Goal: Task Accomplishment & Management: Manage account settings

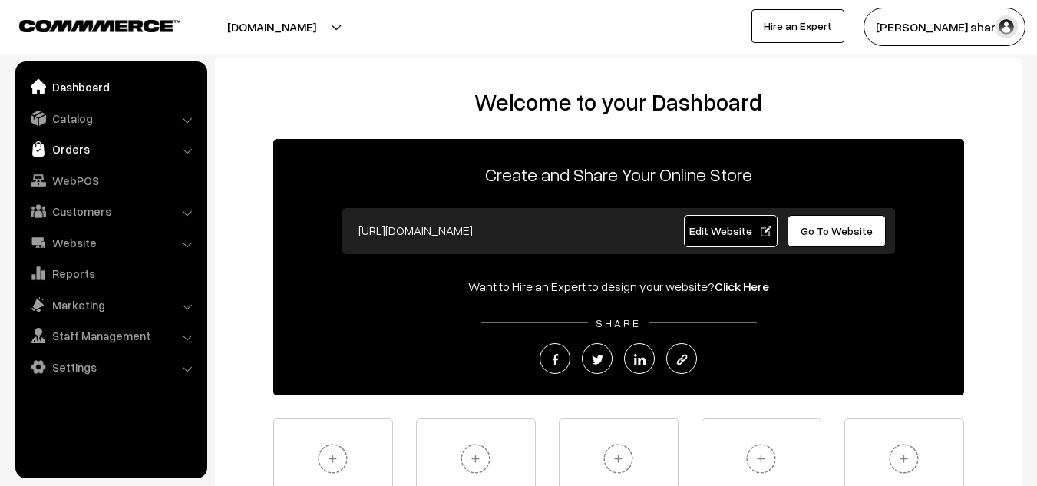
click at [104, 153] on link "Orders" at bounding box center [110, 149] width 183 height 28
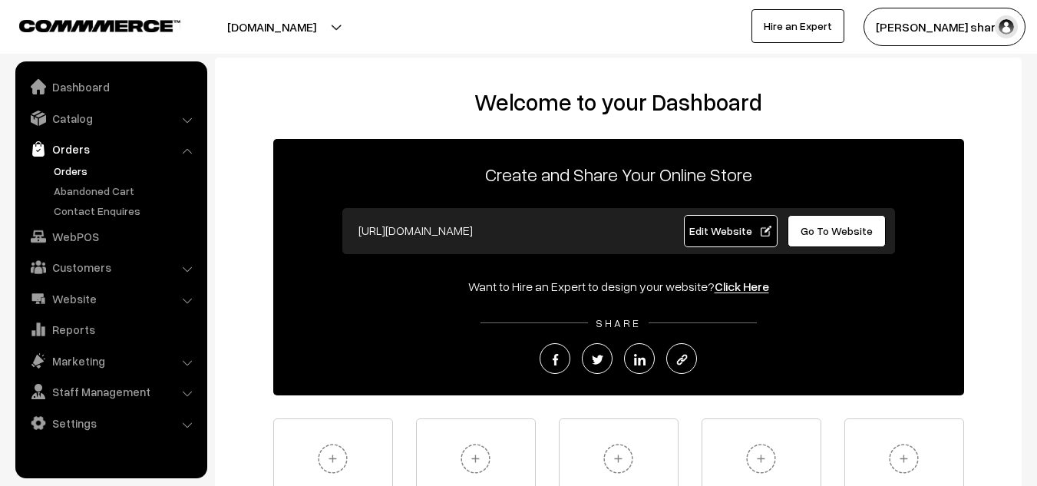
click at [89, 173] on link "Orders" at bounding box center [126, 171] width 152 height 16
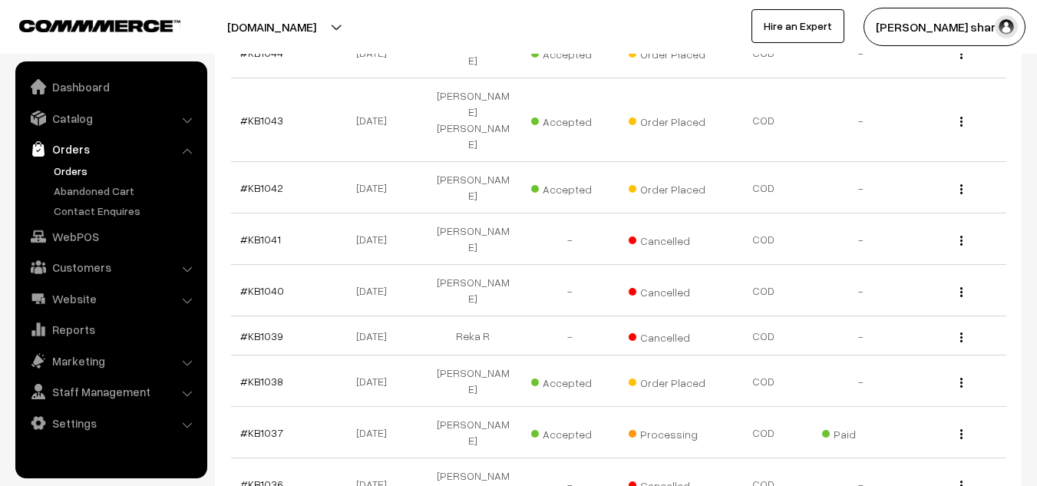
scroll to position [480, 0]
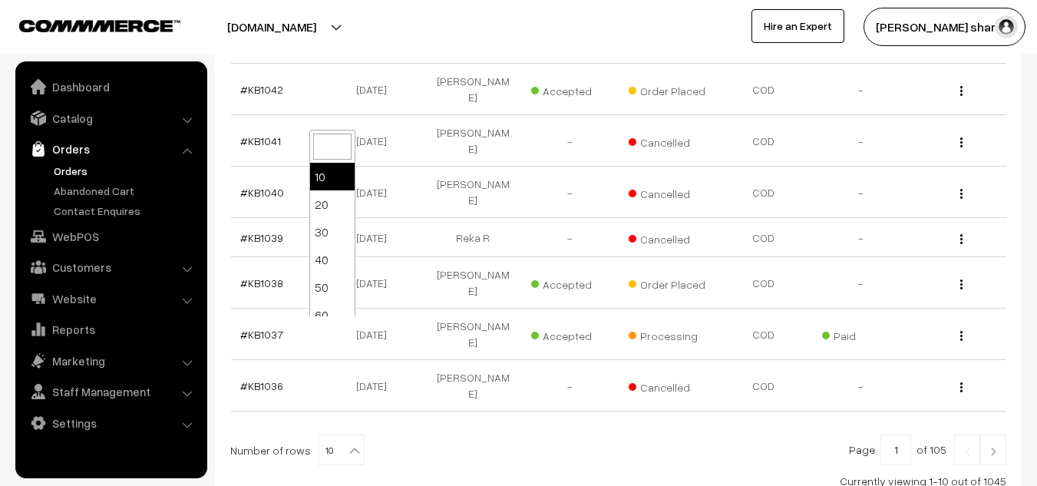
click at [347, 443] on b at bounding box center [354, 450] width 15 height 15
select select "100"
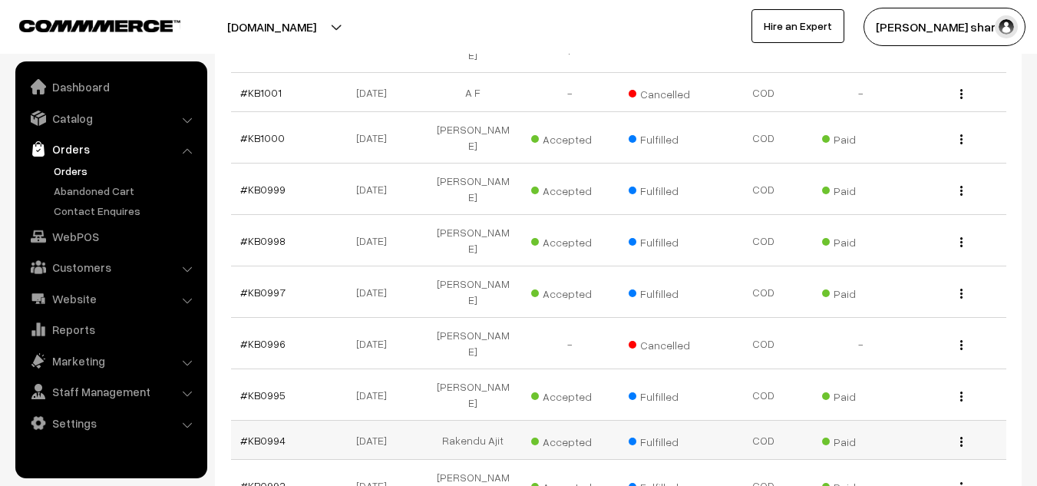
scroll to position [2698, 0]
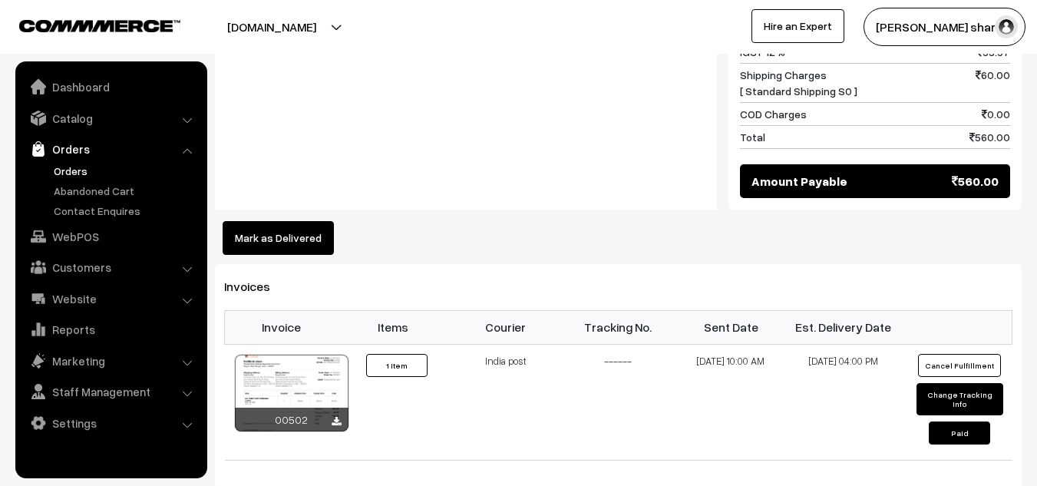
scroll to position [798, 0]
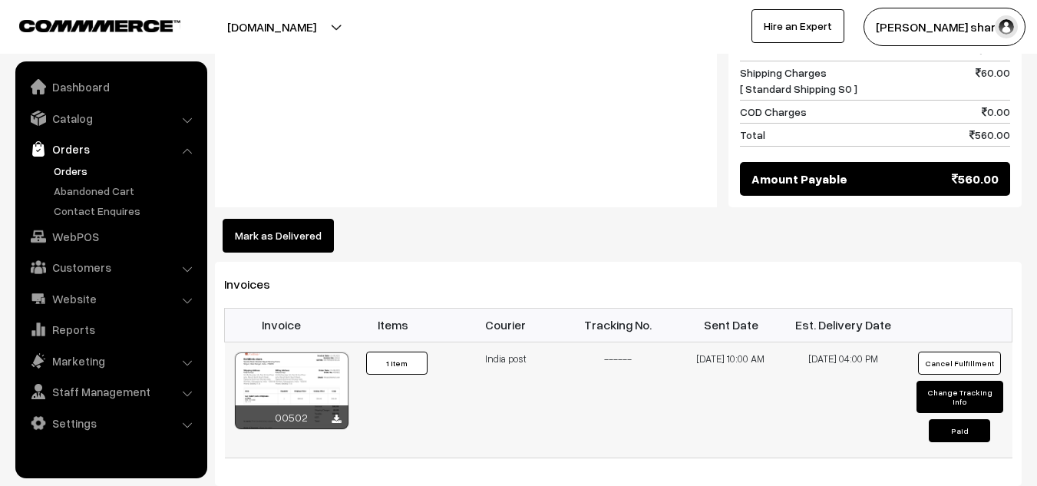
click at [290, 374] on div at bounding box center [292, 390] width 114 height 77
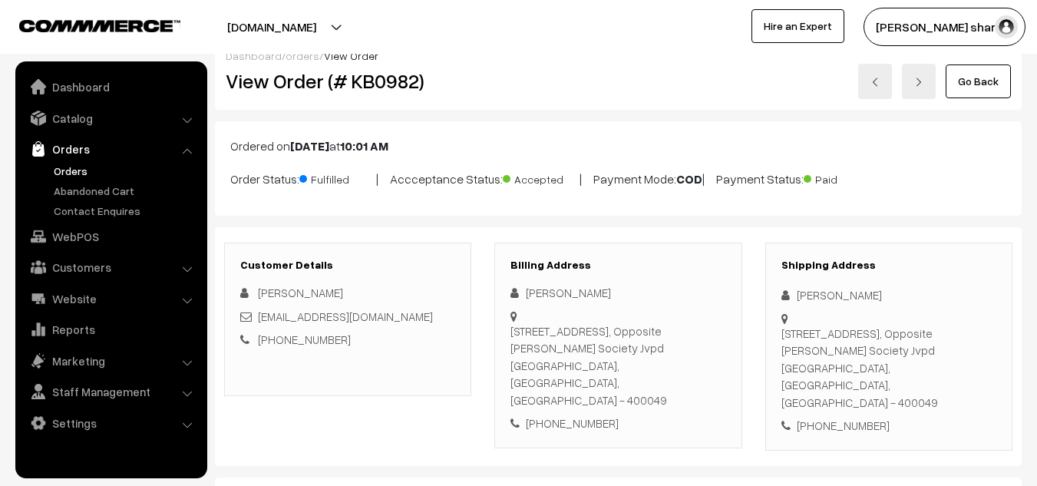
scroll to position [0, 0]
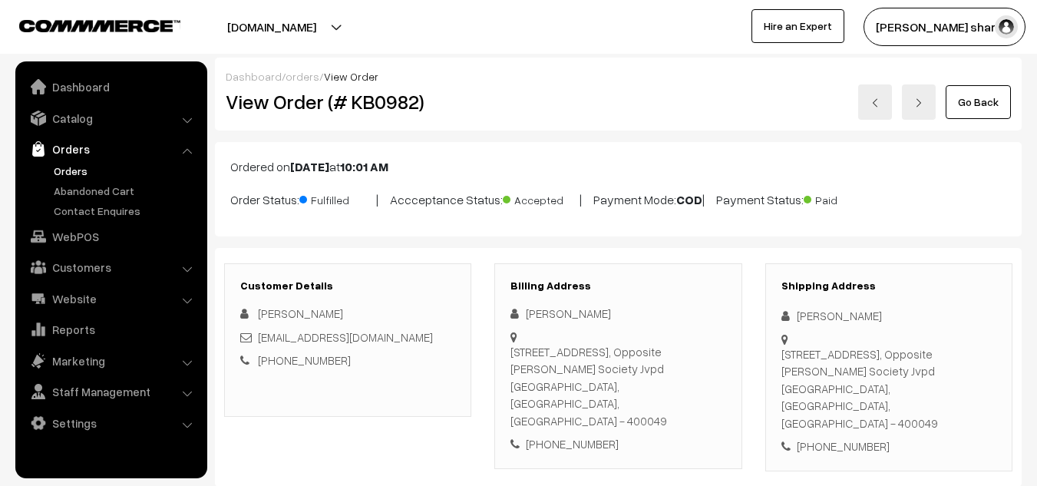
click at [1001, 97] on link "Go Back" at bounding box center [978, 102] width 65 height 34
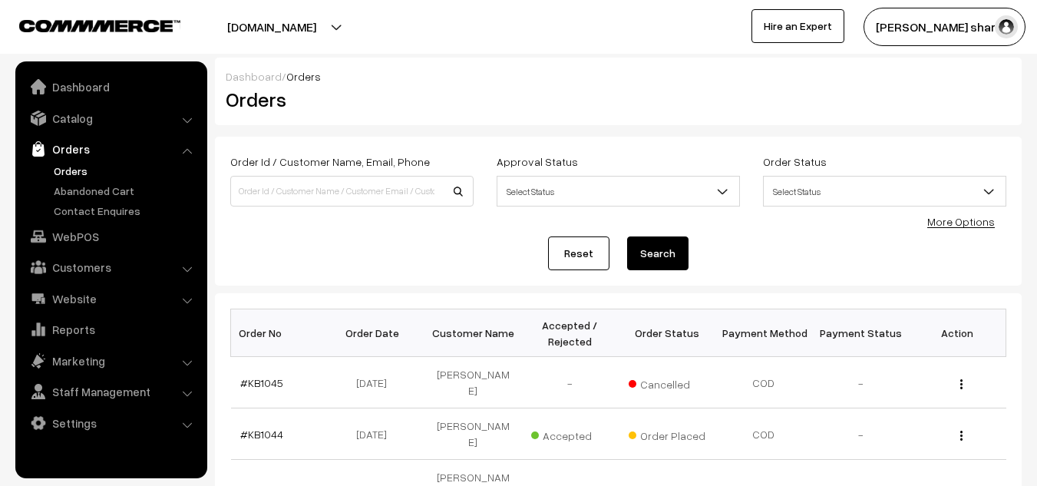
click at [988, 97] on div at bounding box center [752, 99] width 539 height 30
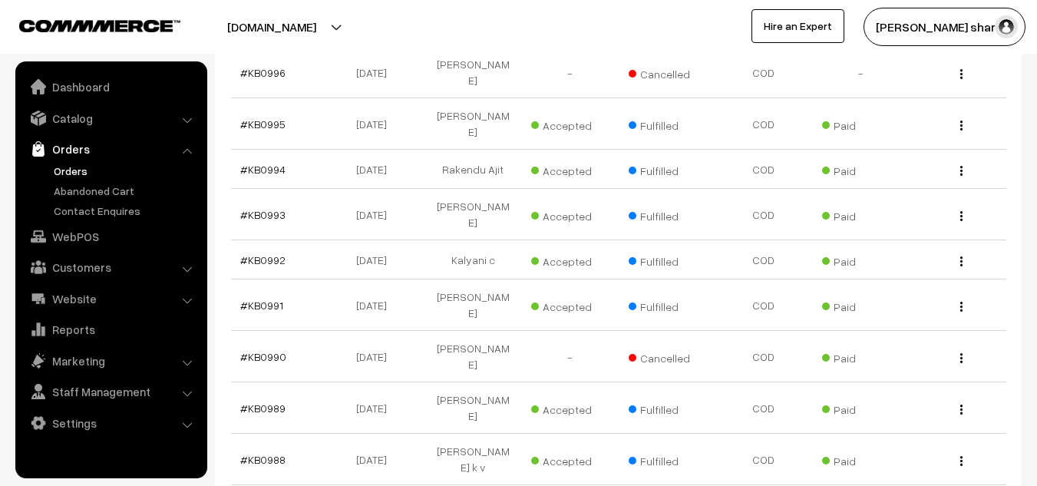
scroll to position [2906, 0]
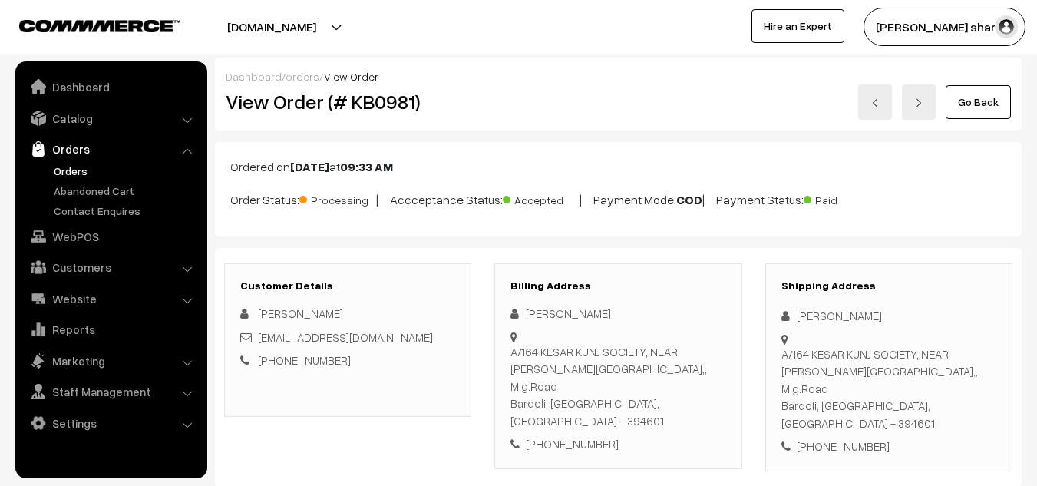
click at [272, 101] on h2 "View Order (# KB0981)" at bounding box center [349, 102] width 246 height 24
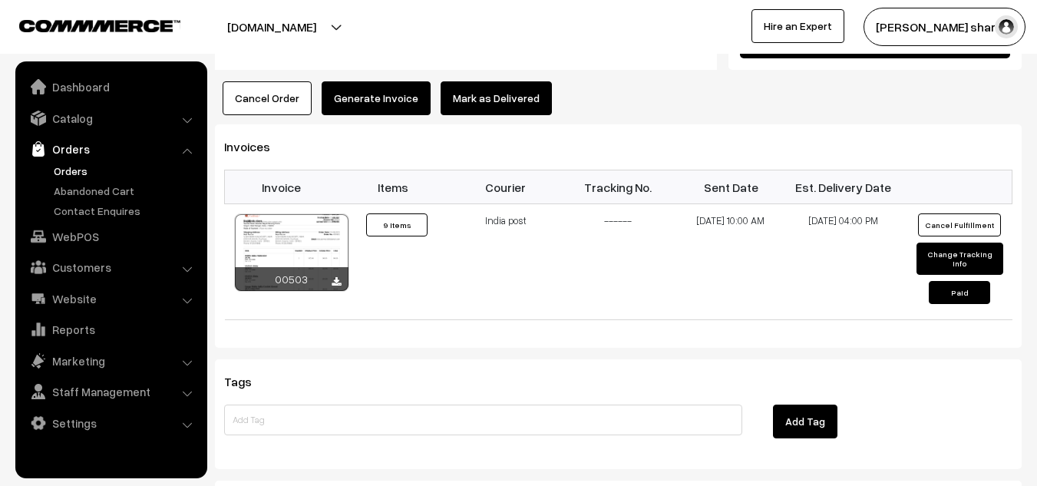
scroll to position [1841, 0]
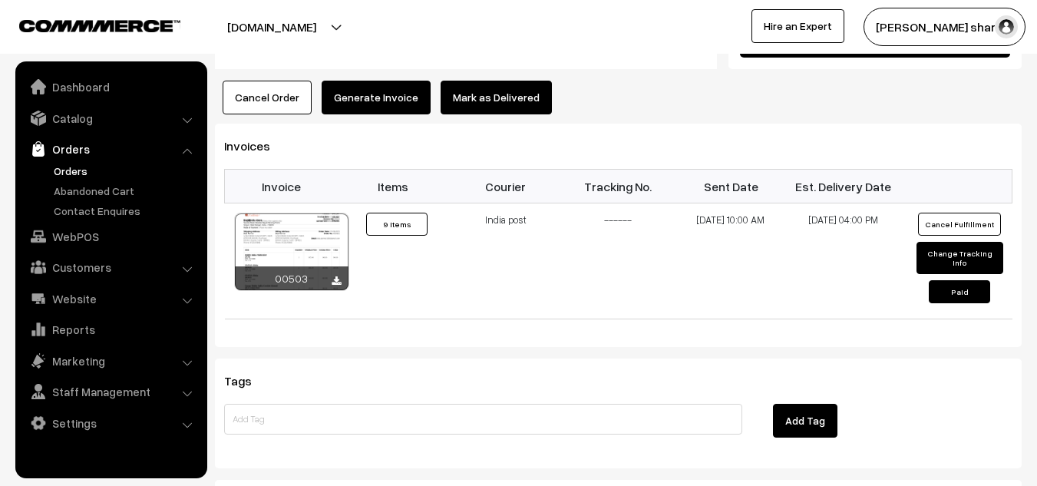
click at [233, 21] on button "[DOMAIN_NAME]" at bounding box center [271, 27] width 196 height 38
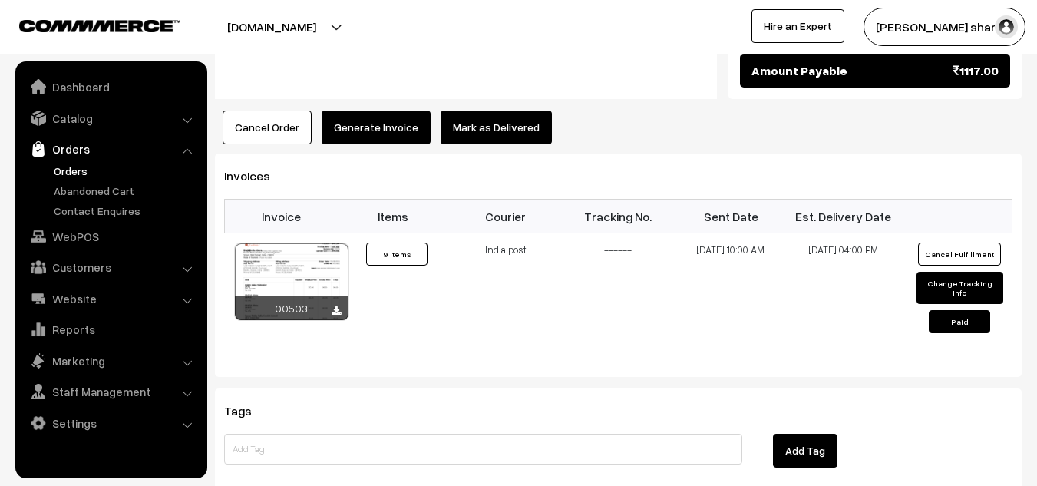
scroll to position [1808, 0]
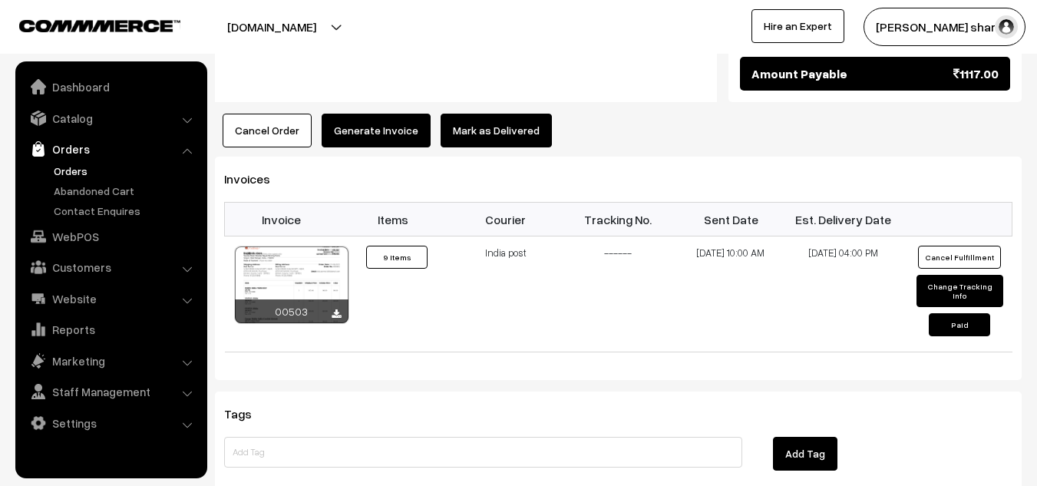
click at [507, 454] on div "Tags Add Tag" at bounding box center [618, 446] width 807 height 110
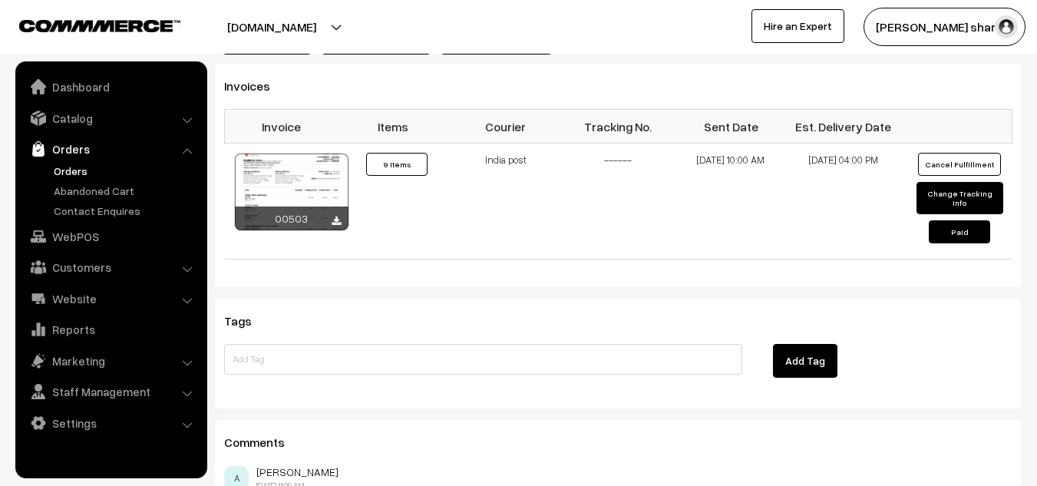
scroll to position [1902, 0]
click at [653, 434] on h3 "Comments" at bounding box center [618, 441] width 788 height 15
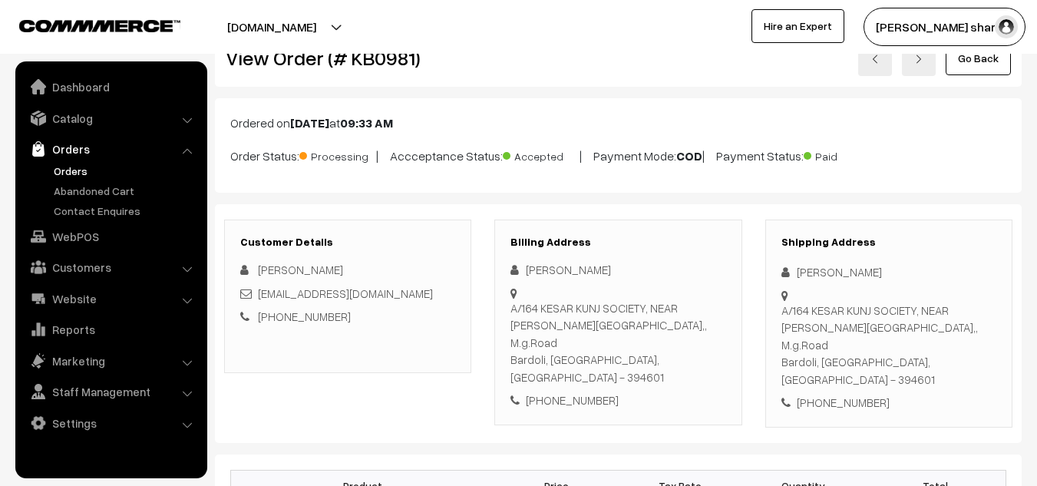
scroll to position [0, 0]
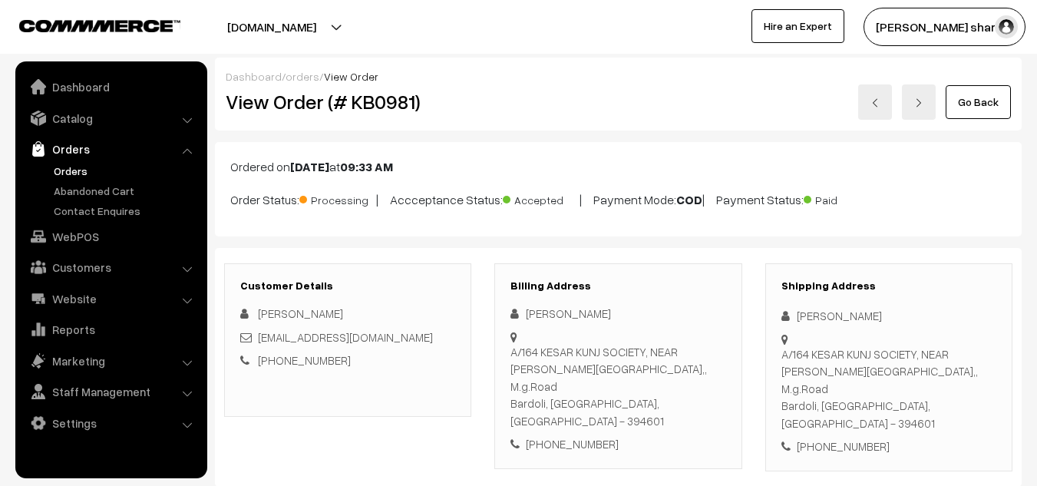
click at [976, 98] on link "Go Back" at bounding box center [978, 102] width 65 height 34
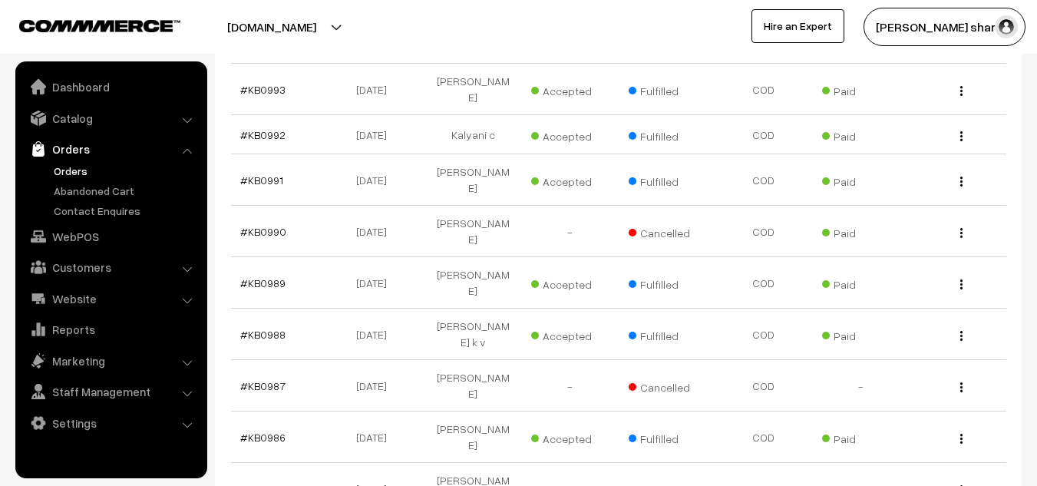
scroll to position [3035, 0]
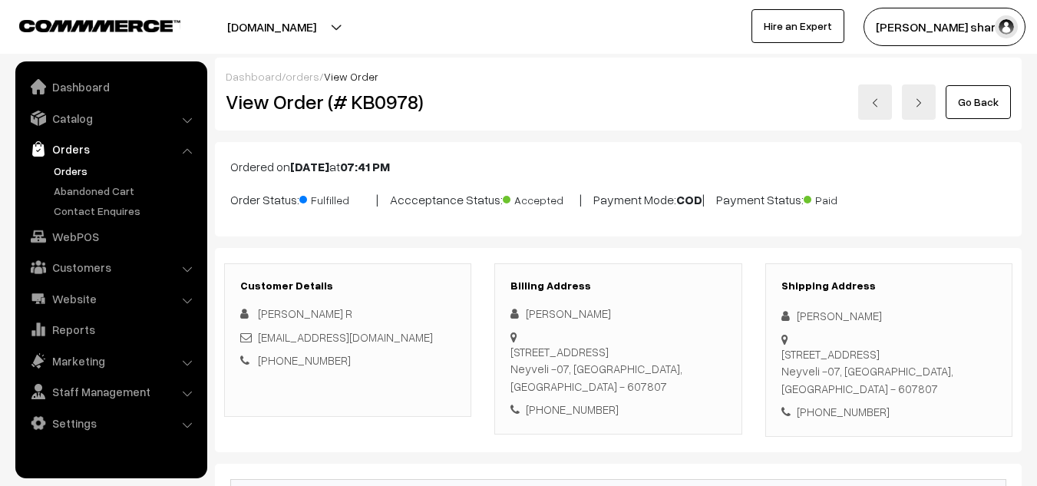
click at [978, 108] on link "Go Back" at bounding box center [978, 102] width 65 height 34
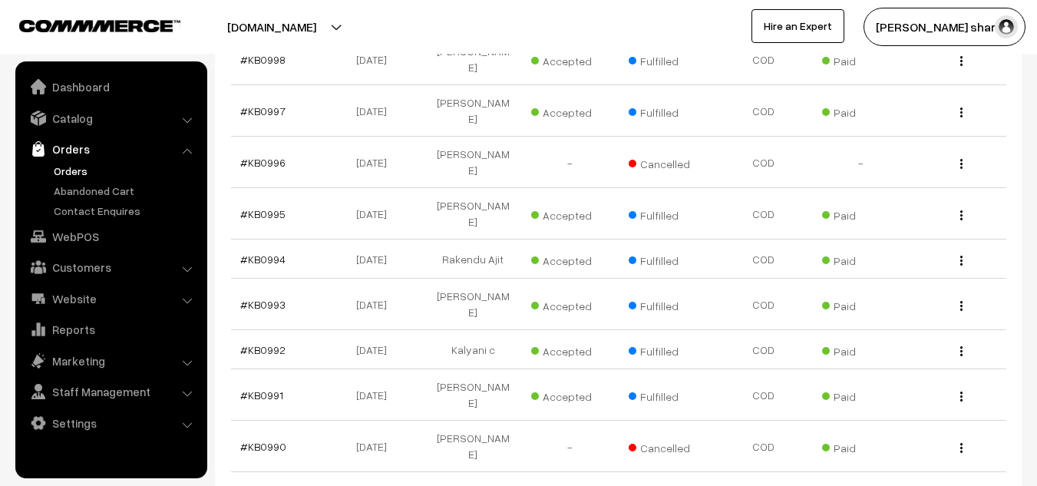
scroll to position [2818, 0]
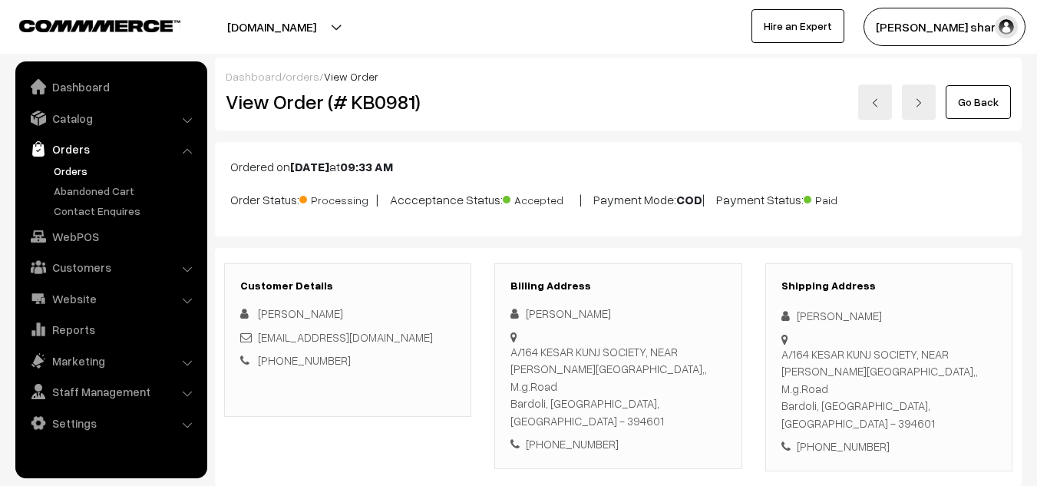
click at [269, 188] on p "Order Status: Processing | Accceptance Status: Accepted | Payment Mode: COD | P…" at bounding box center [618, 198] width 776 height 21
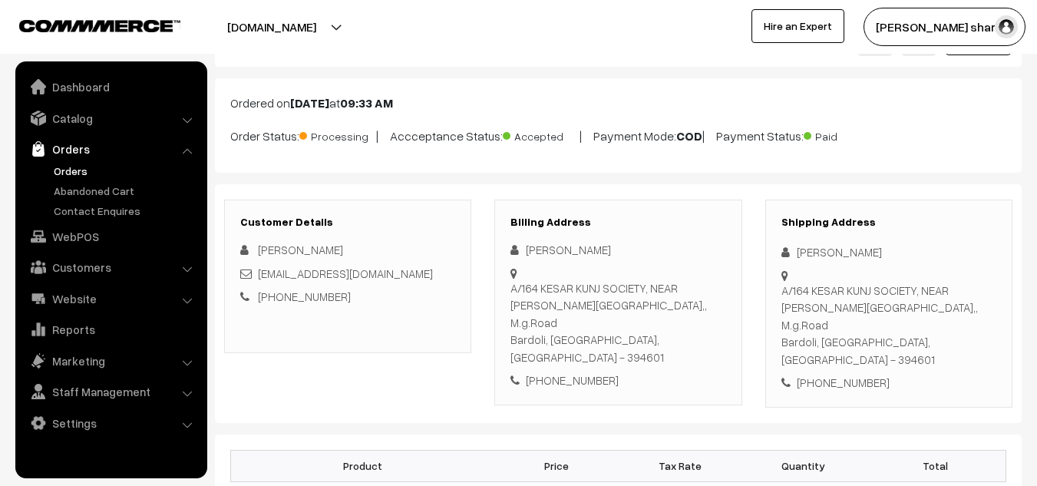
click at [294, 144] on p "Order Status: Processing | Accceptance Status: Accepted | Payment Mode: COD | P…" at bounding box center [618, 134] width 776 height 21
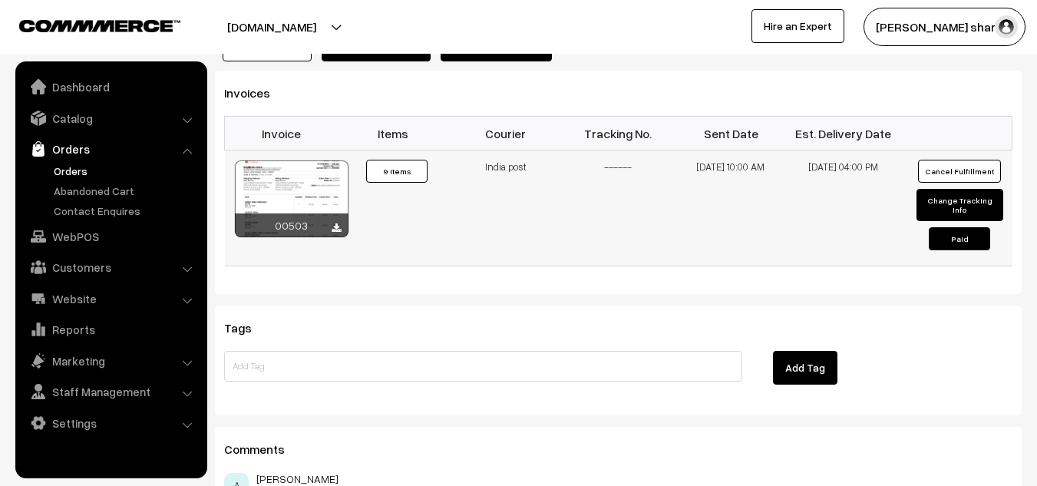
scroll to position [1912, 0]
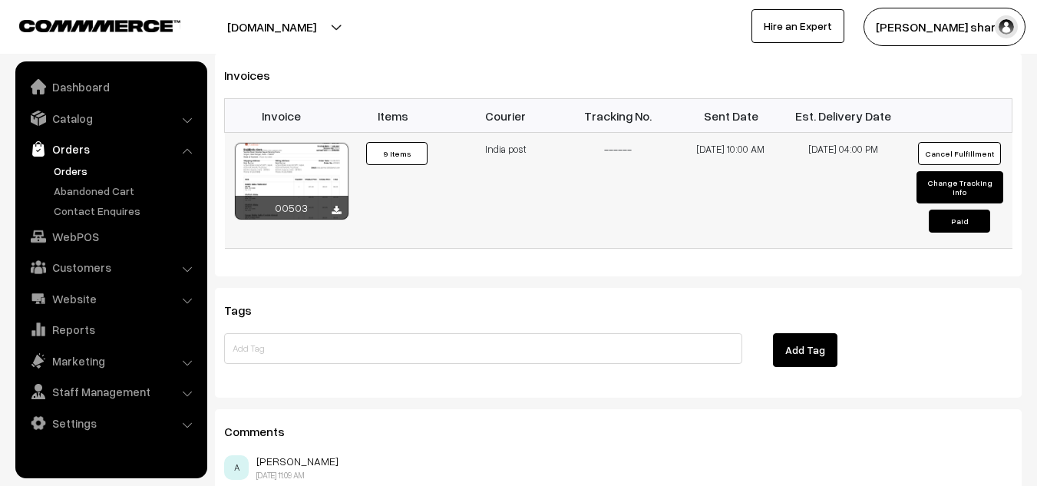
click at [515, 200] on td "India post" at bounding box center [506, 191] width 113 height 116
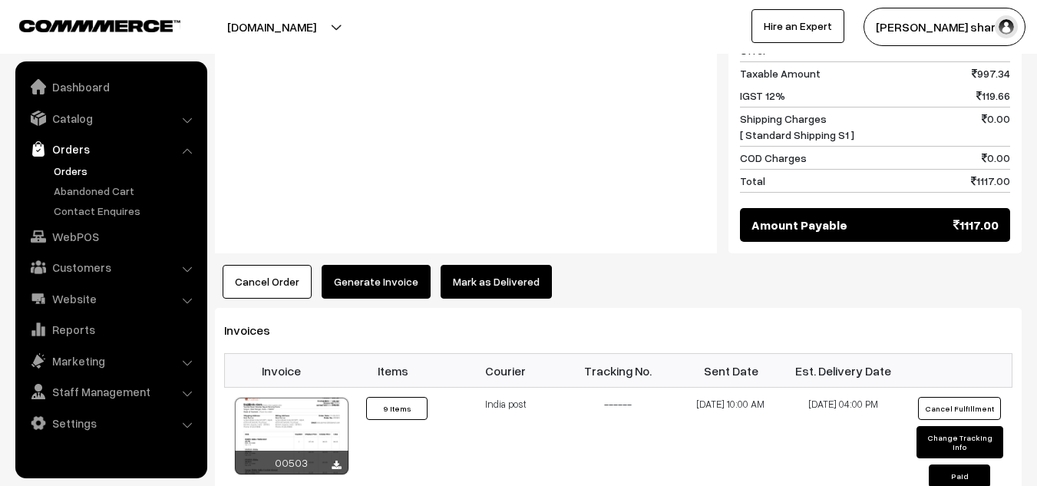
scroll to position [1612, 0]
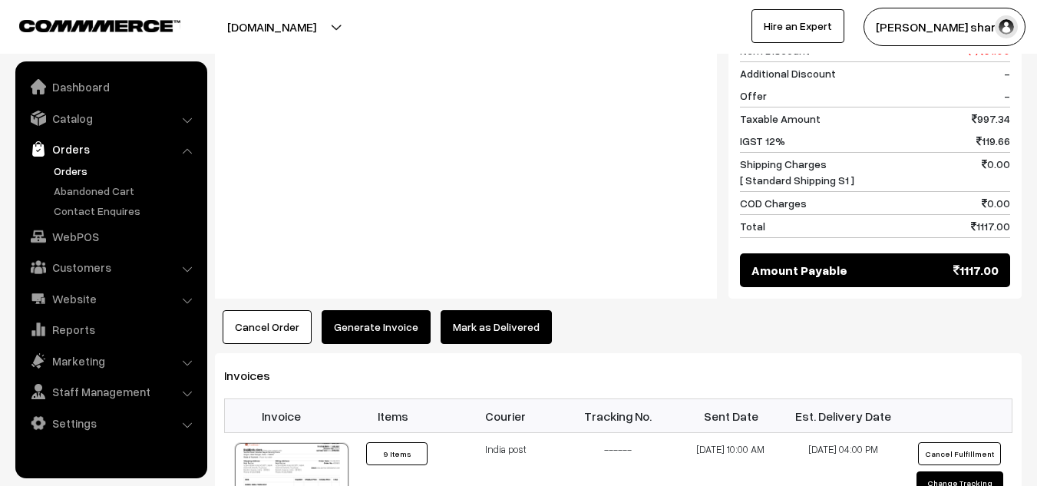
click at [624, 218] on div "Notes -" at bounding box center [466, 138] width 502 height 322
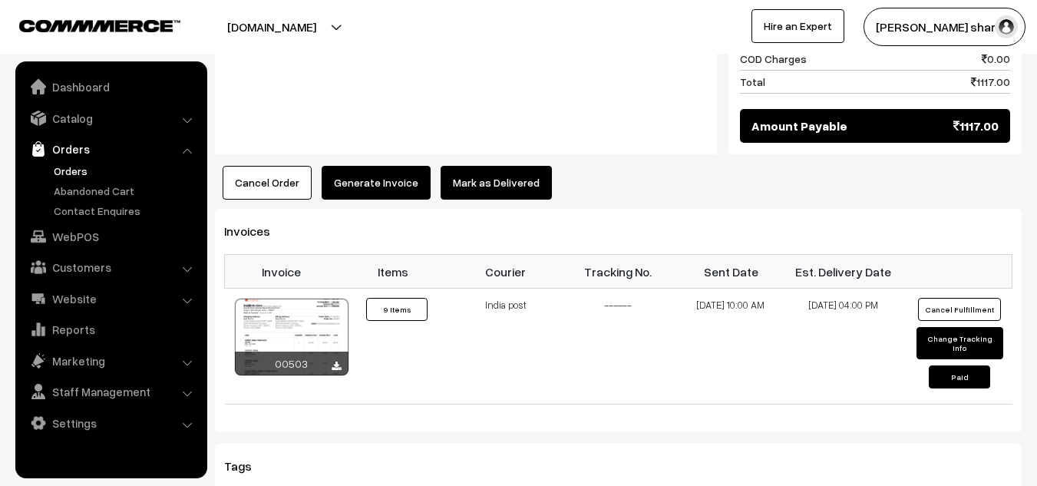
scroll to position [1758, 0]
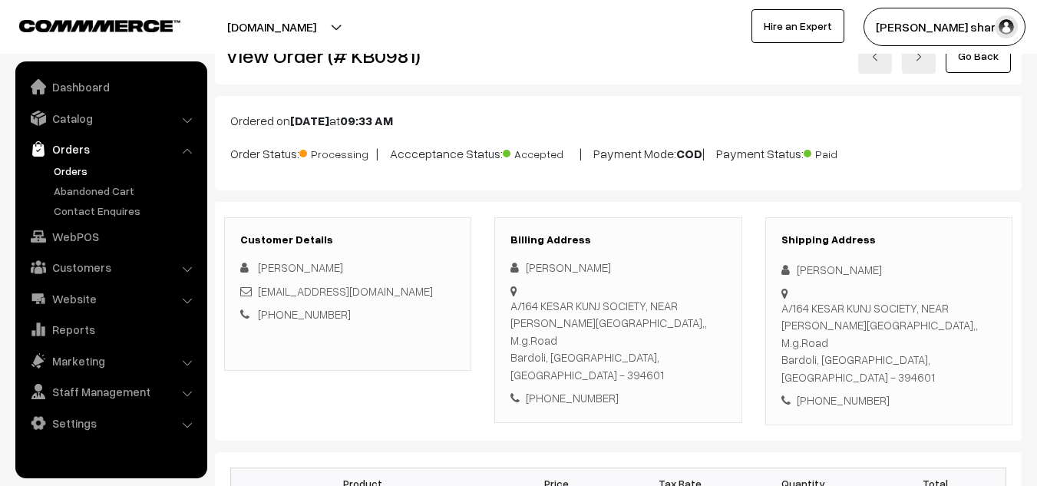
scroll to position [0, 0]
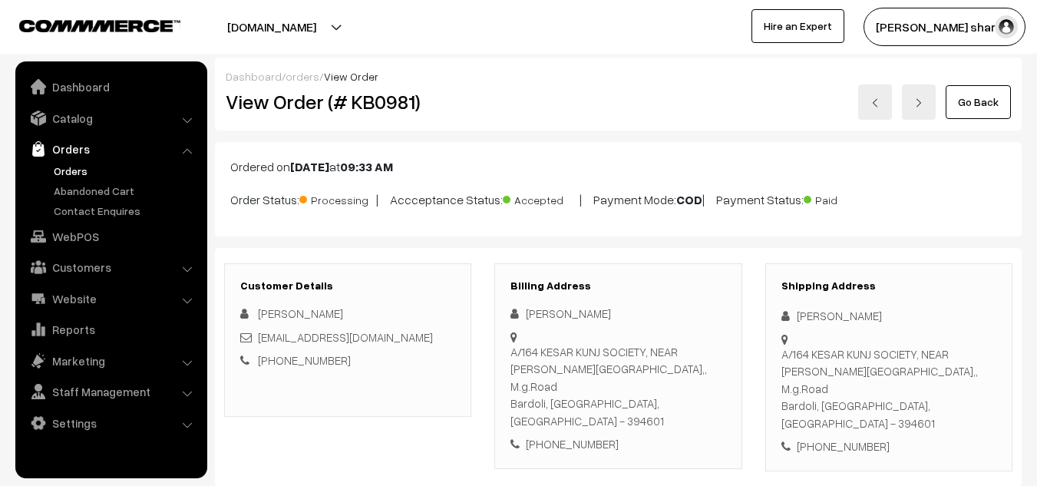
click at [627, 53] on div "knitbirds.in Go to Website Create New Store Santoshi sharm… My Profile Refer & …" at bounding box center [518, 27] width 1037 height 54
drag, startPoint x: 627, startPoint y: 53, endPoint x: 774, endPoint y: 259, distance: 253.2
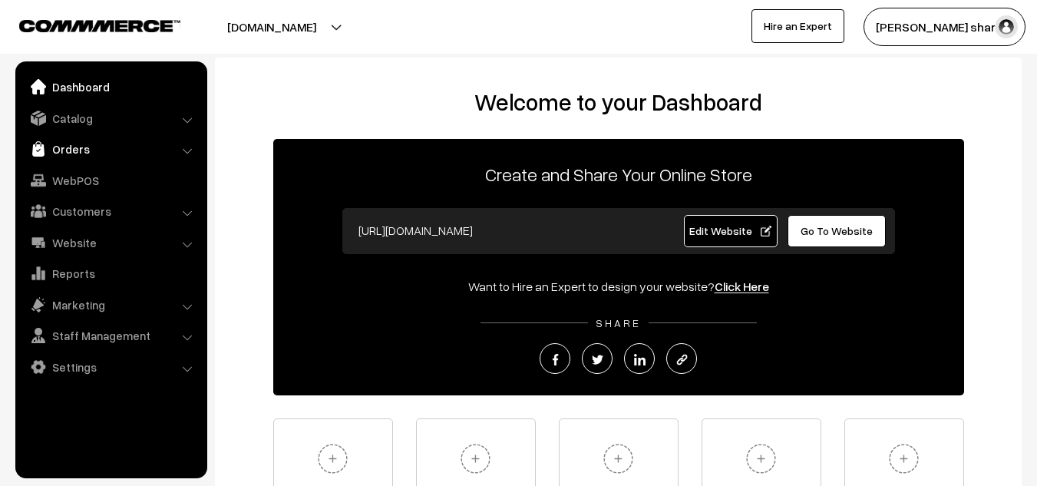
click at [107, 154] on link "Orders" at bounding box center [110, 149] width 183 height 28
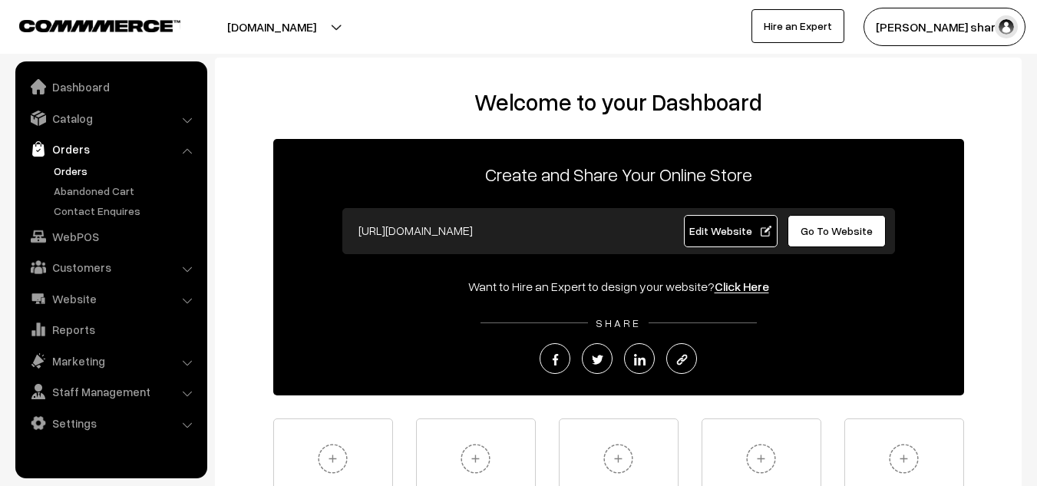
click at [103, 169] on link "Orders" at bounding box center [126, 171] width 152 height 16
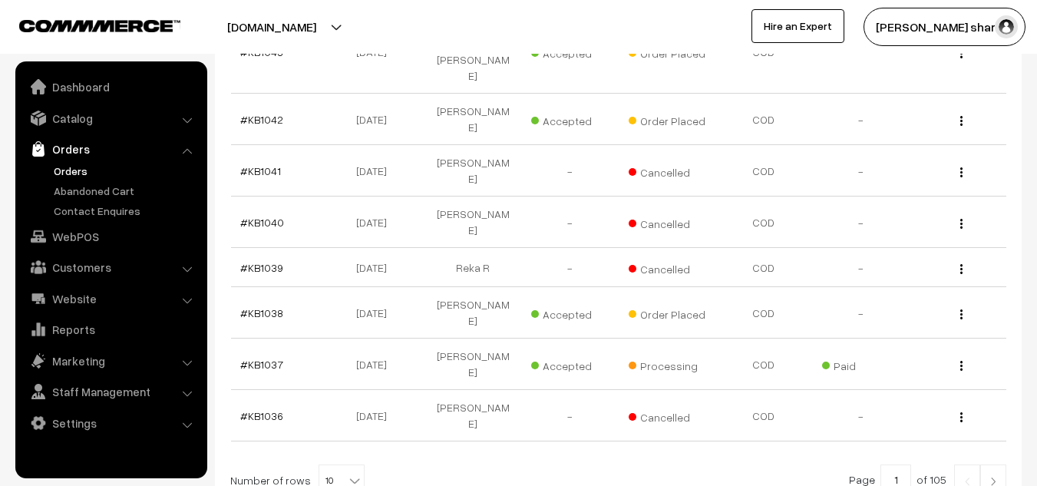
scroll to position [480, 0]
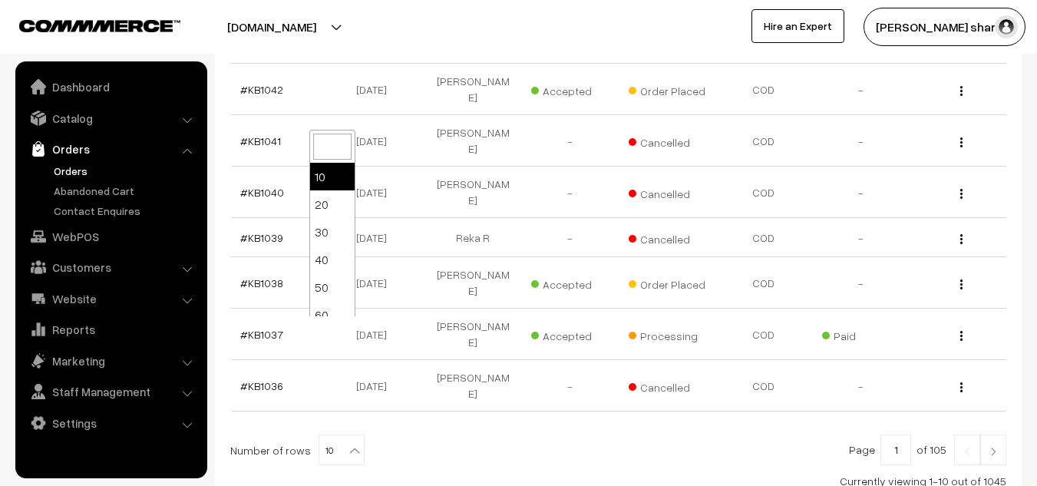
click at [347, 443] on b at bounding box center [354, 450] width 15 height 15
select select "100"
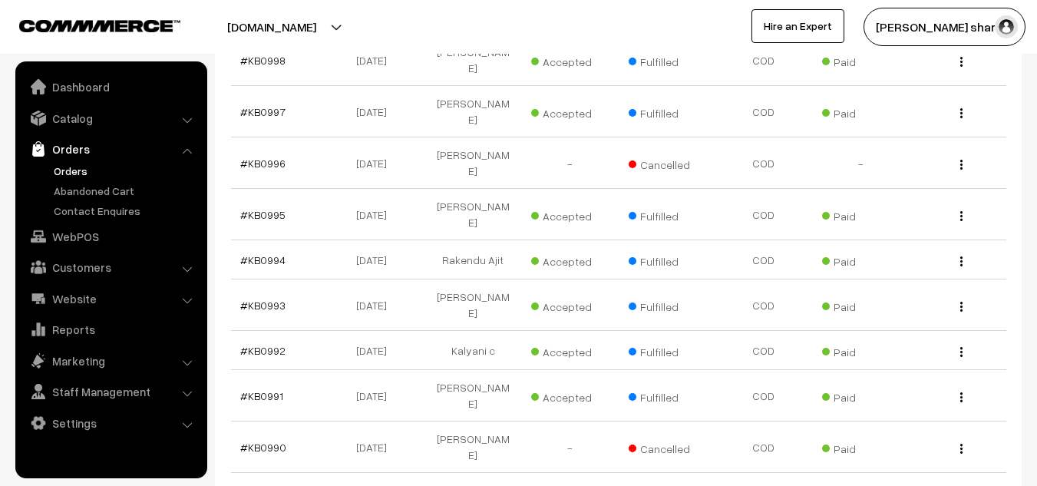
scroll to position [2816, 0]
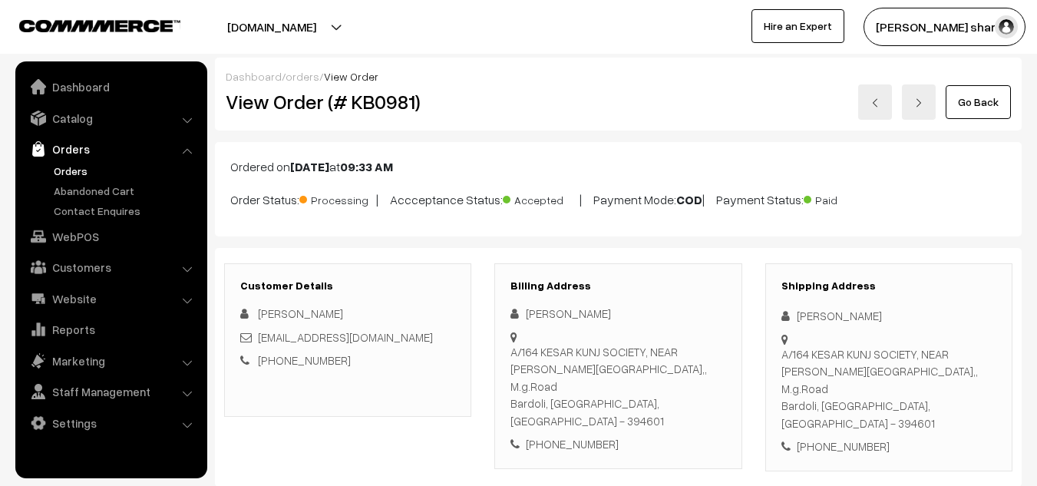
click at [979, 101] on link "Go Back" at bounding box center [978, 102] width 65 height 34
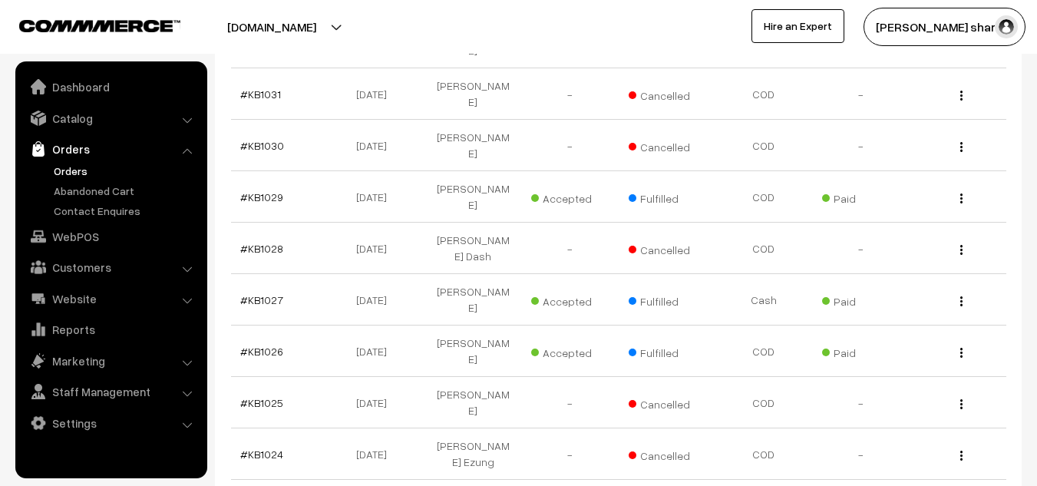
scroll to position [826, 0]
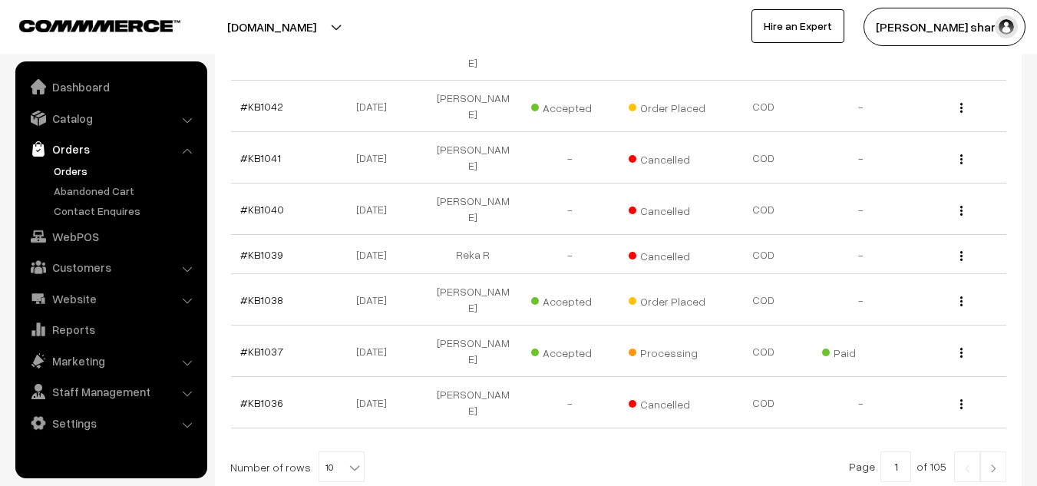
scroll to position [480, 0]
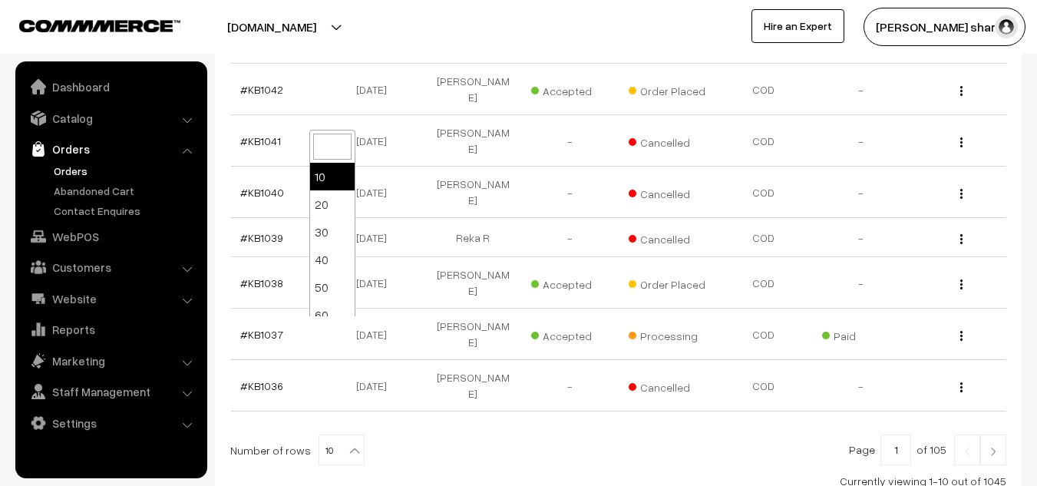
click at [347, 443] on b at bounding box center [354, 450] width 15 height 15
select select "100"
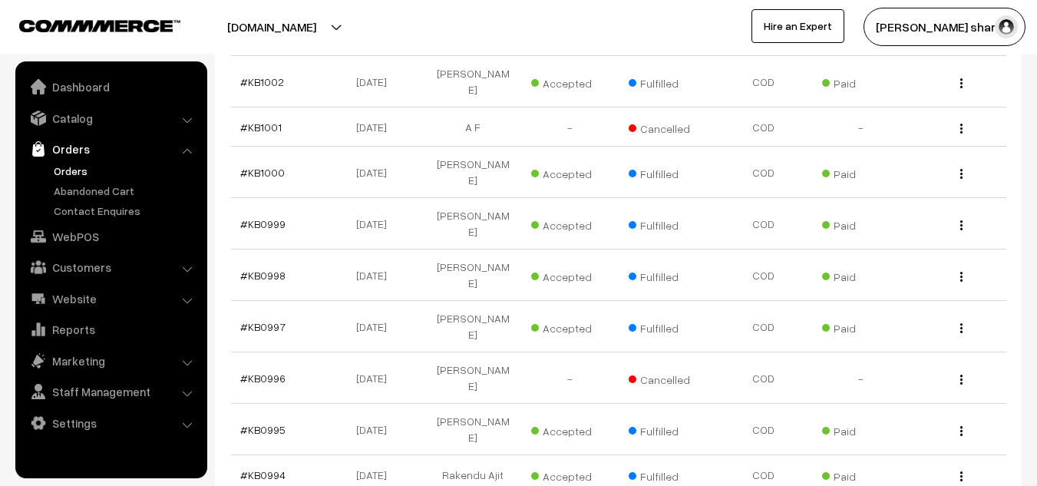
scroll to position [2601, 0]
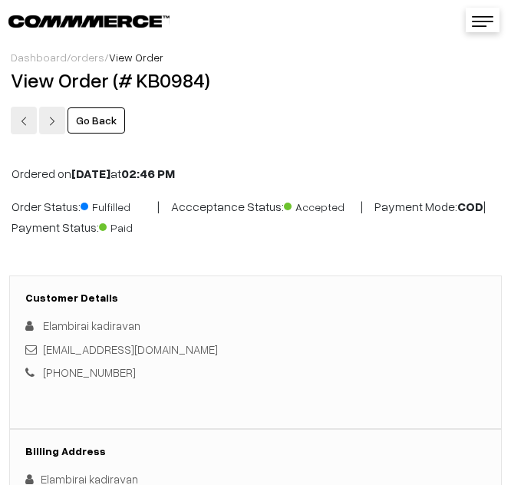
click at [401, 237] on div "Ordered on [DATE] 02:46 PM Order Status: Fulfilled | Accceptance Status: Accept…" at bounding box center [255, 206] width 511 height 107
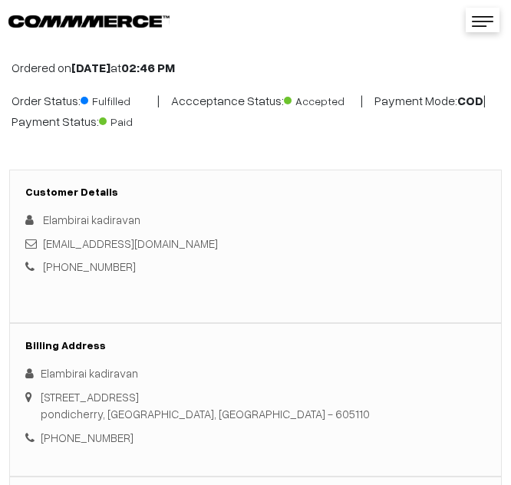
scroll to position [29, 0]
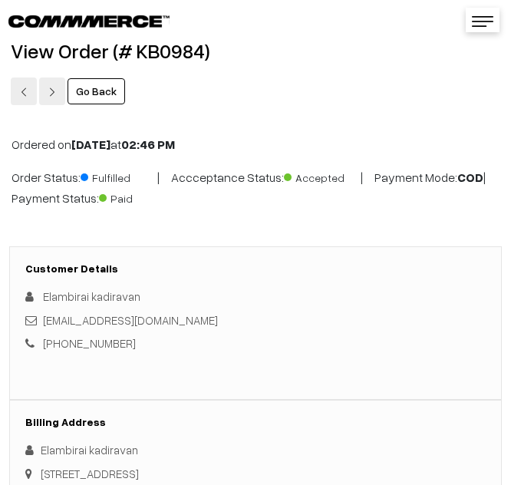
click at [88, 90] on link "Go Back" at bounding box center [97, 91] width 58 height 26
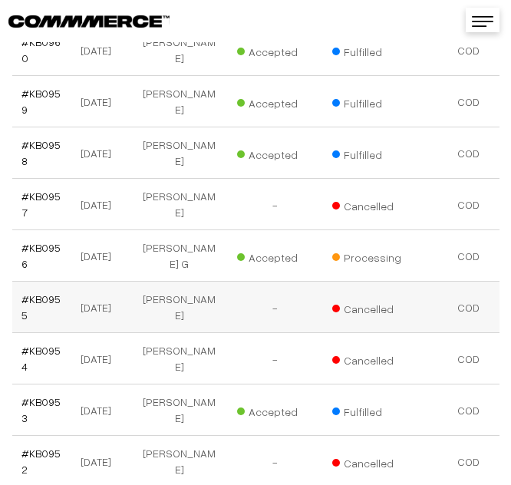
scroll to position [4926, 0]
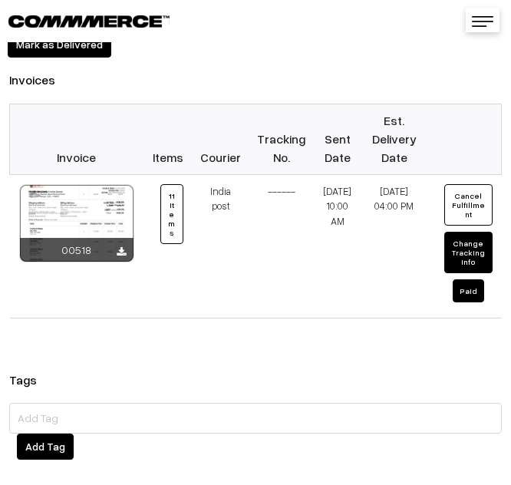
scroll to position [2470, 0]
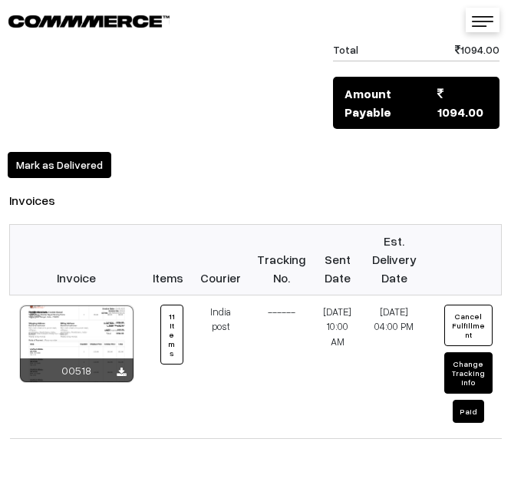
scroll to position [2326, 0]
